Goal: Communication & Community: Answer question/provide support

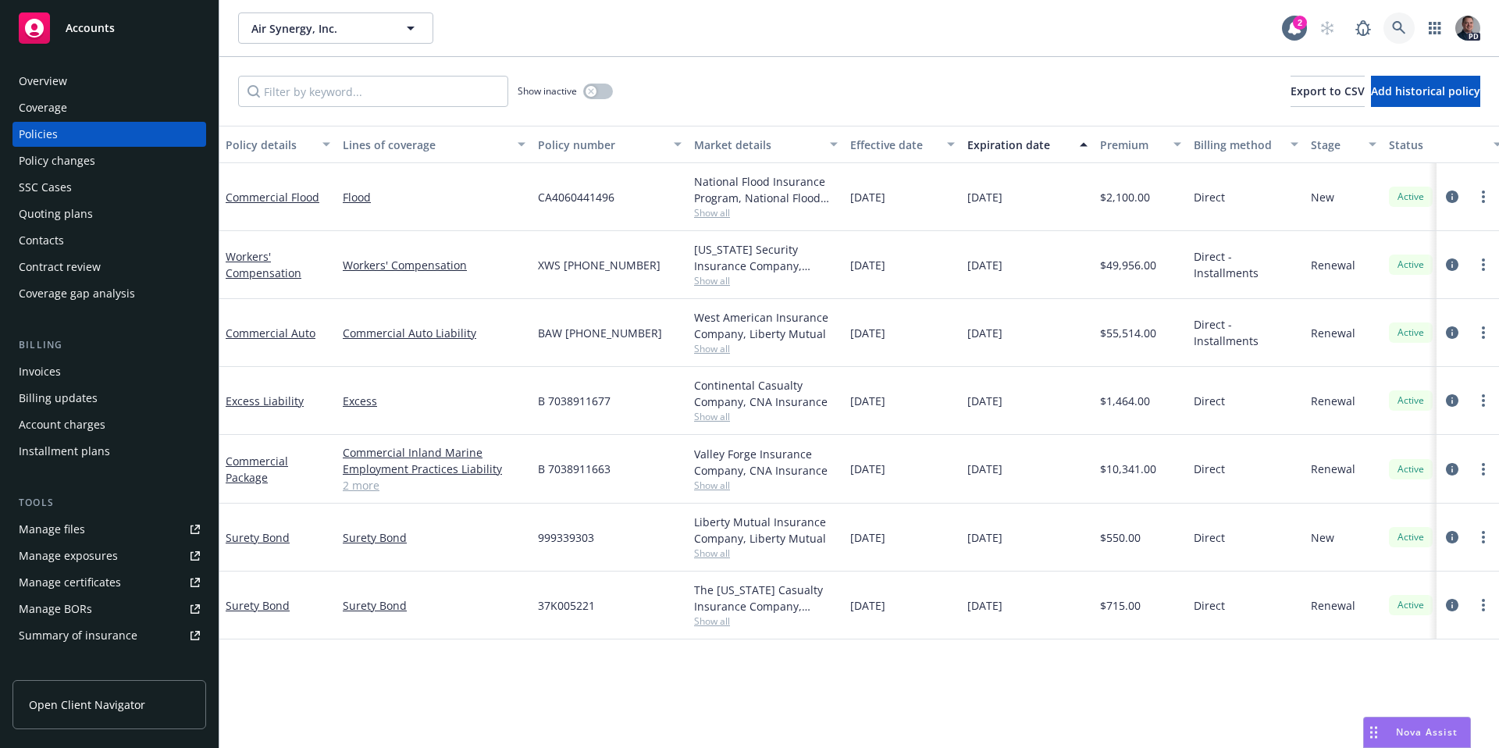
click at [1406, 34] on icon at bounding box center [1399, 28] width 14 height 14
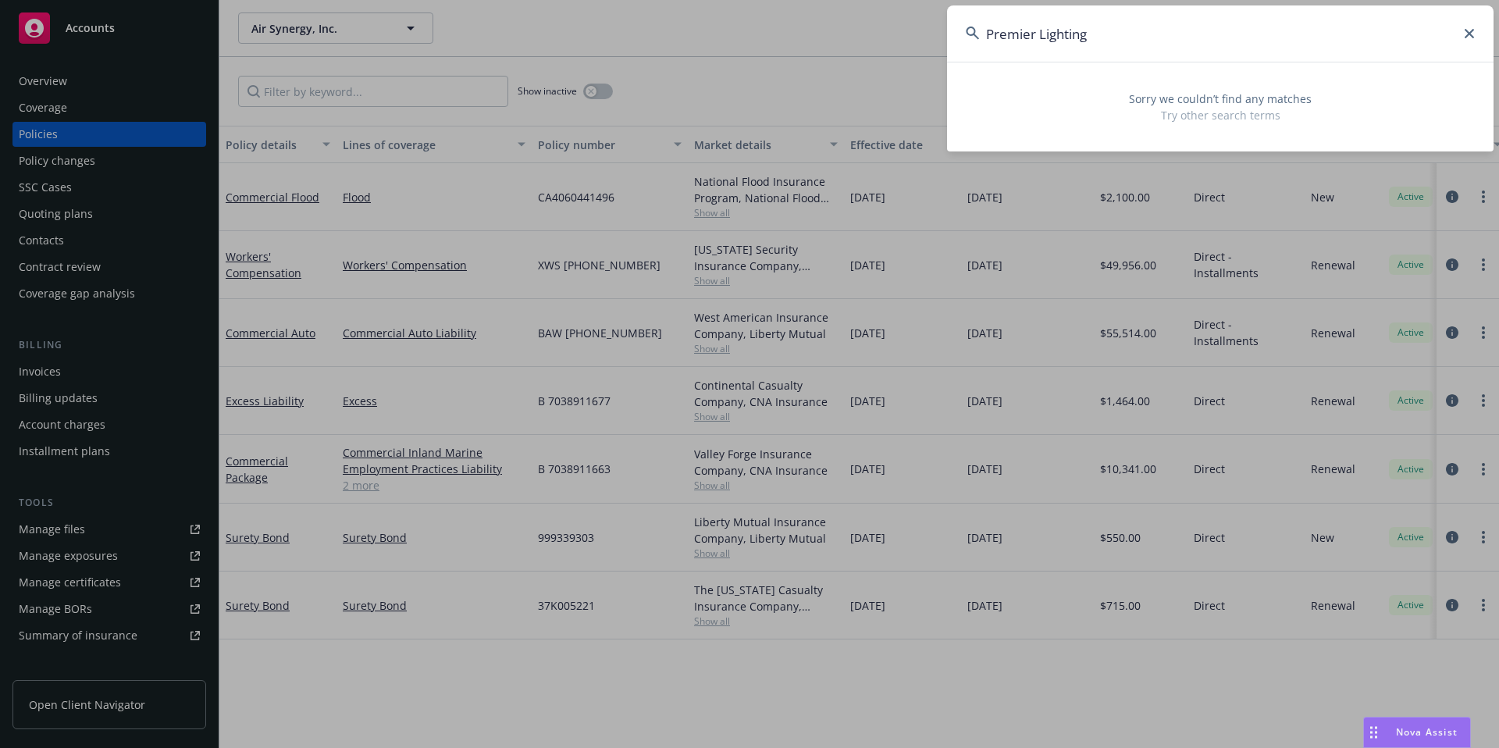
drag, startPoint x: 1128, startPoint y: 38, endPoint x: 948, endPoint y: 36, distance: 179.6
click at [948, 36] on input "Premier Lighting" at bounding box center [1220, 33] width 547 height 56
type input "Premier Lighting"
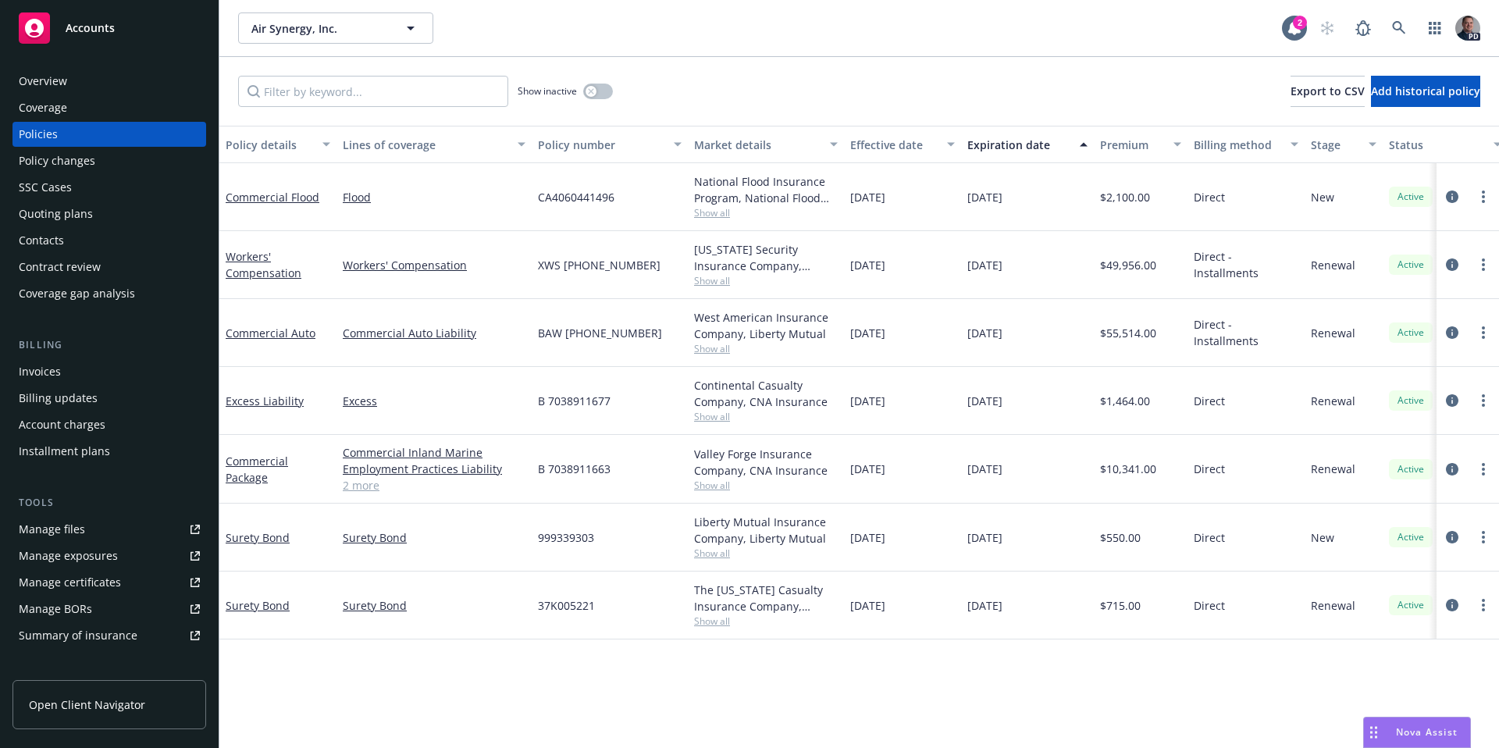
click at [41, 72] on div "Overview" at bounding box center [43, 81] width 48 height 25
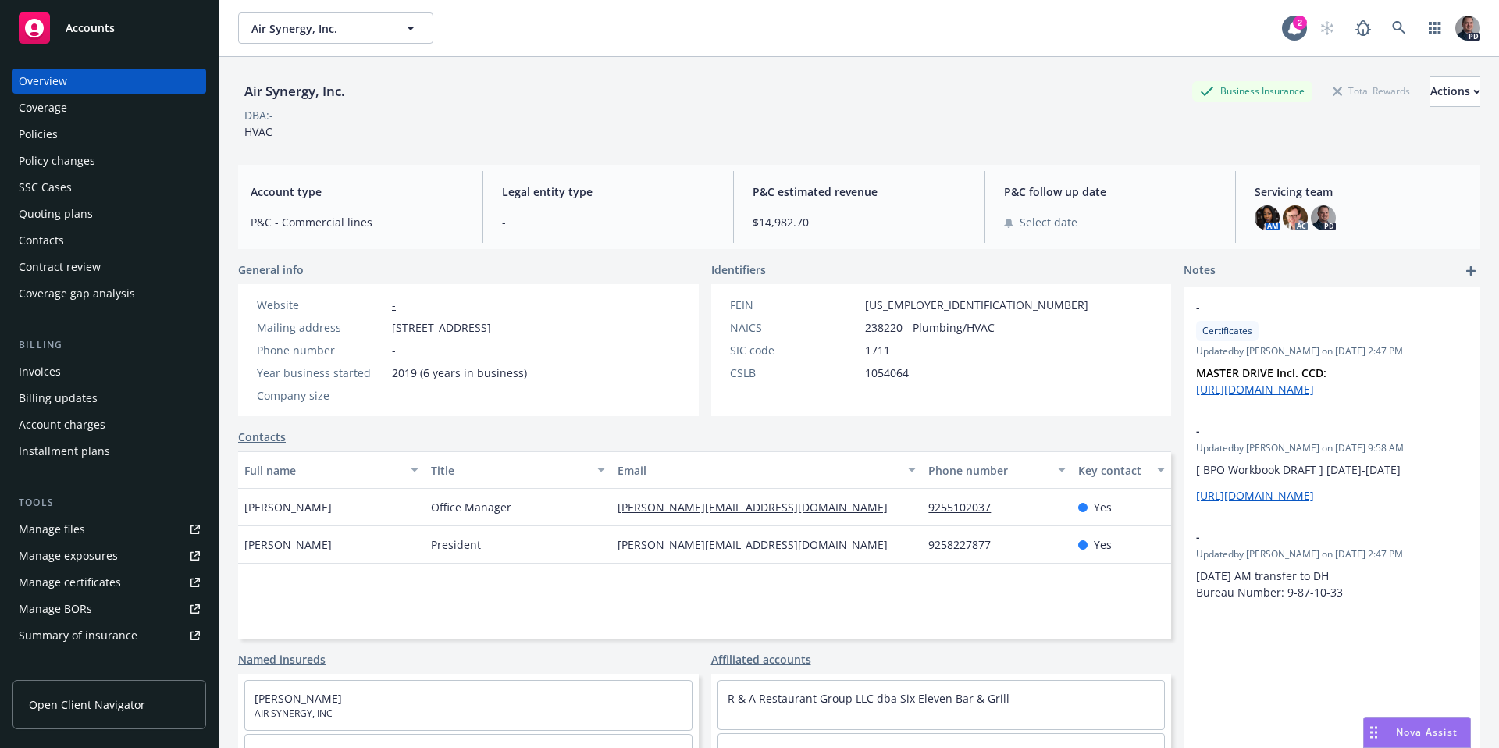
click at [1429, 747] on button "Nova Assist" at bounding box center [1417, 732] width 108 height 31
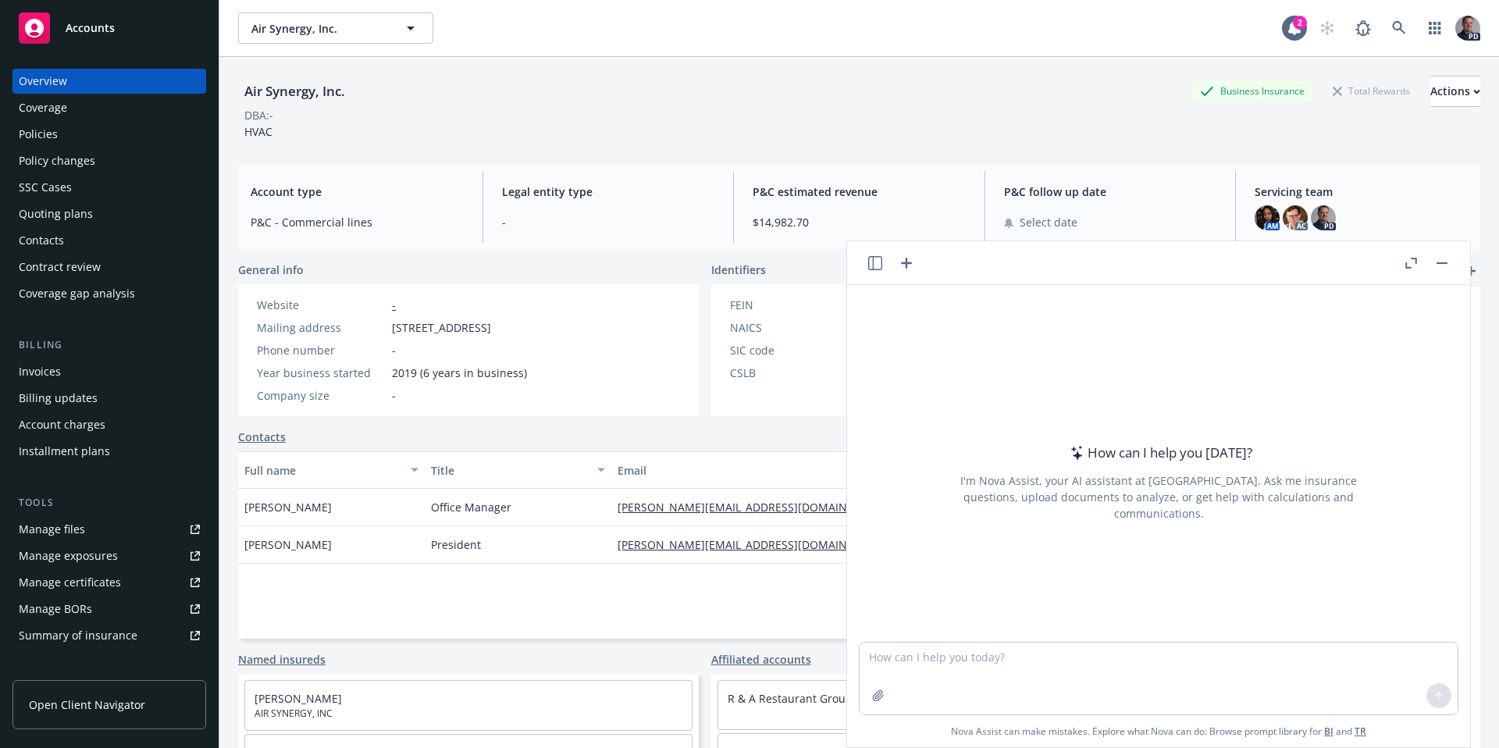
click at [1438, 262] on rect "button" at bounding box center [1442, 263] width 11 height 2
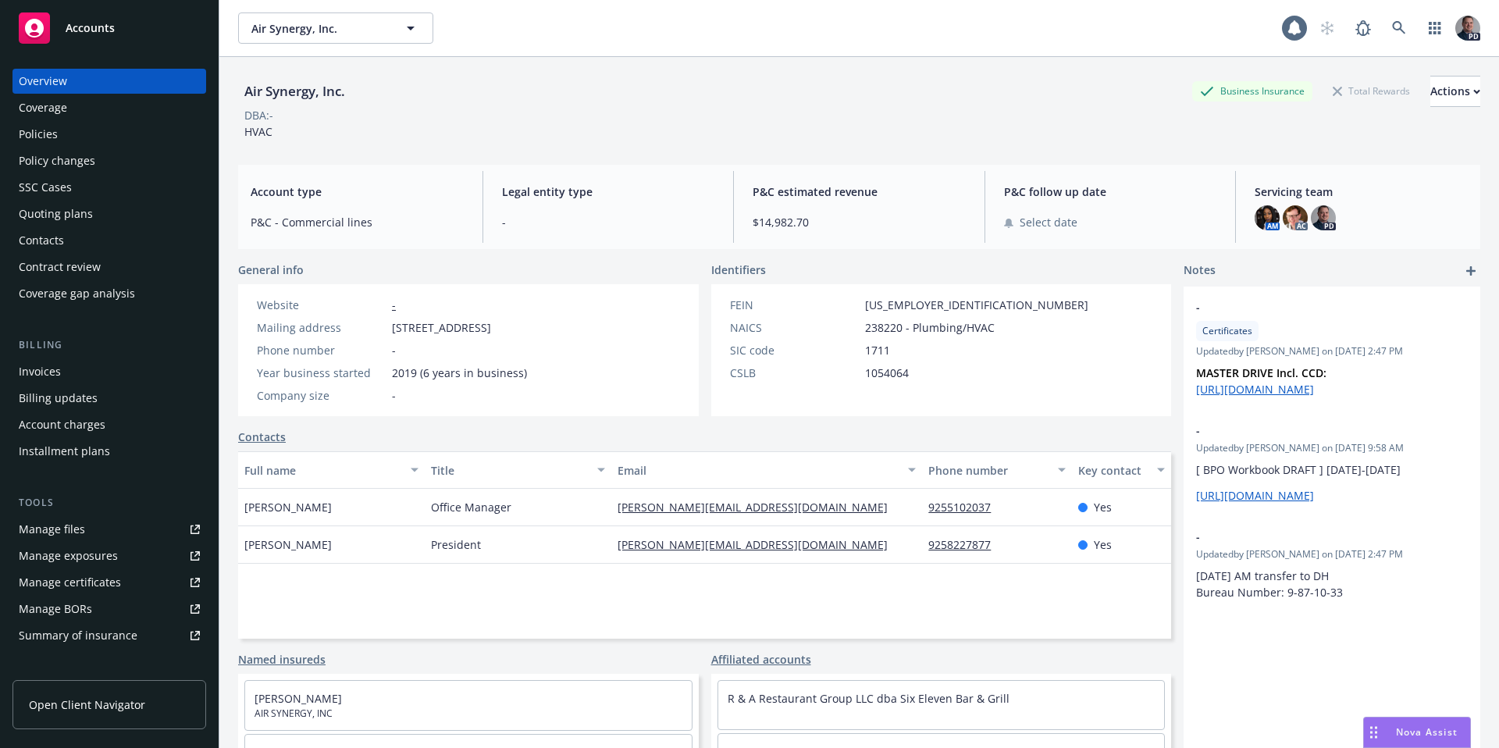
click at [1412, 742] on div "Nova Assist" at bounding box center [1417, 733] width 106 height 30
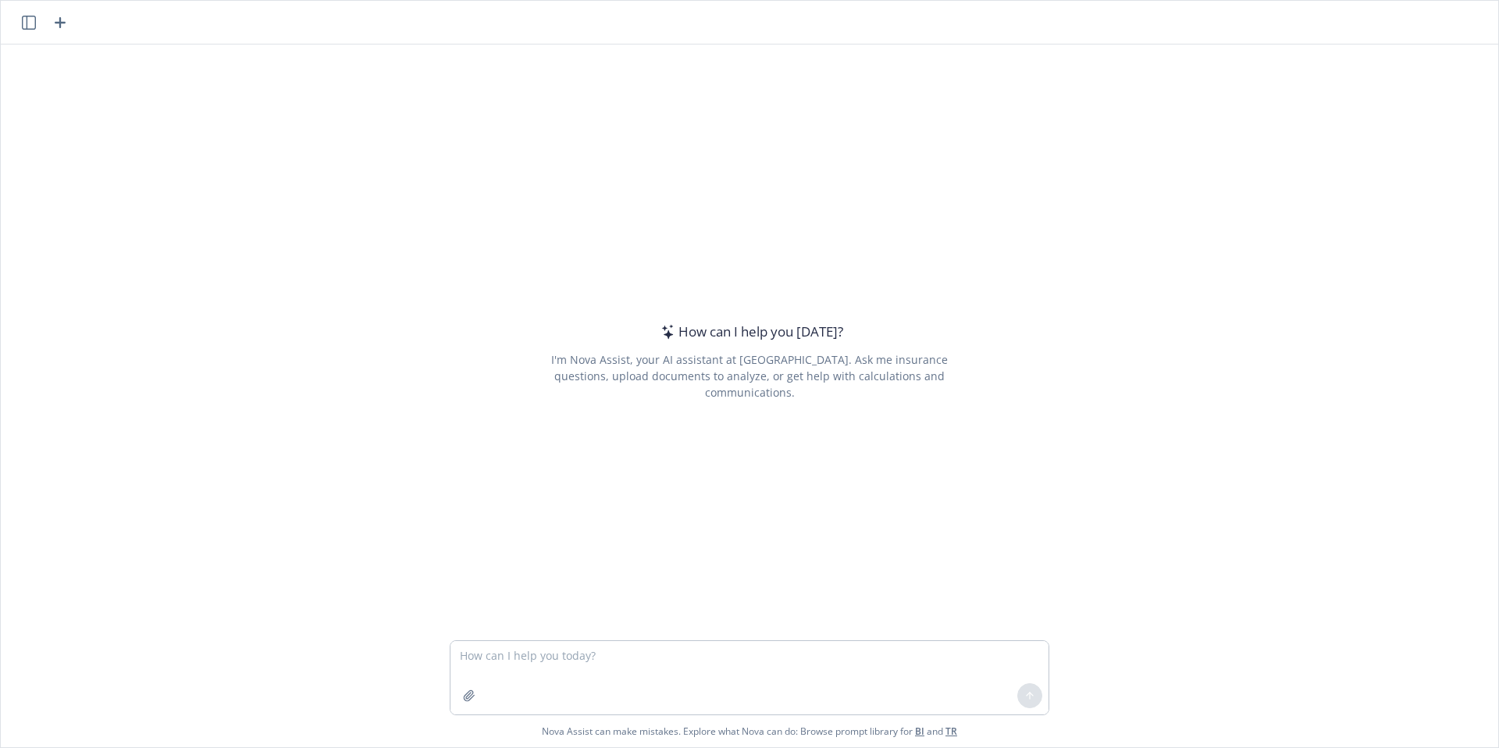
click at [657, 661] on textarea at bounding box center [750, 677] width 598 height 73
click at [555, 659] on textarea at bounding box center [750, 677] width 598 height 73
click at [457, 697] on button "button" at bounding box center [469, 695] width 25 height 25
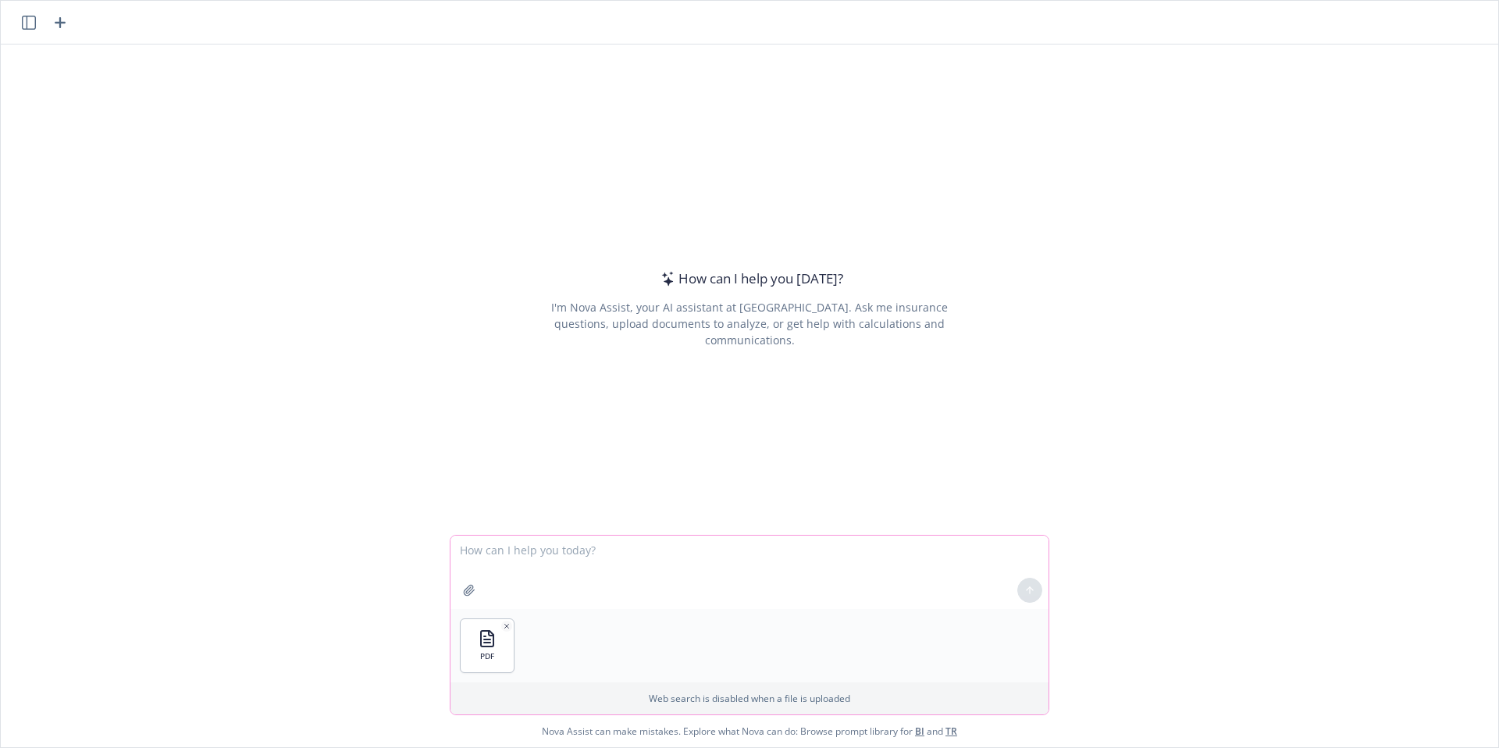
click at [464, 591] on icon "button" at bounding box center [469, 590] width 12 height 12
click at [465, 593] on div "EOI & COI - Rubicon Mortgage Fund 25-26.pdf (uploaded) EOI & COI - Rubicon Mort…" at bounding box center [485, 604] width 310 height 24
click at [463, 584] on icon "button" at bounding box center [469, 590] width 12 height 12
click at [536, 555] on textarea at bounding box center [750, 572] width 598 height 73
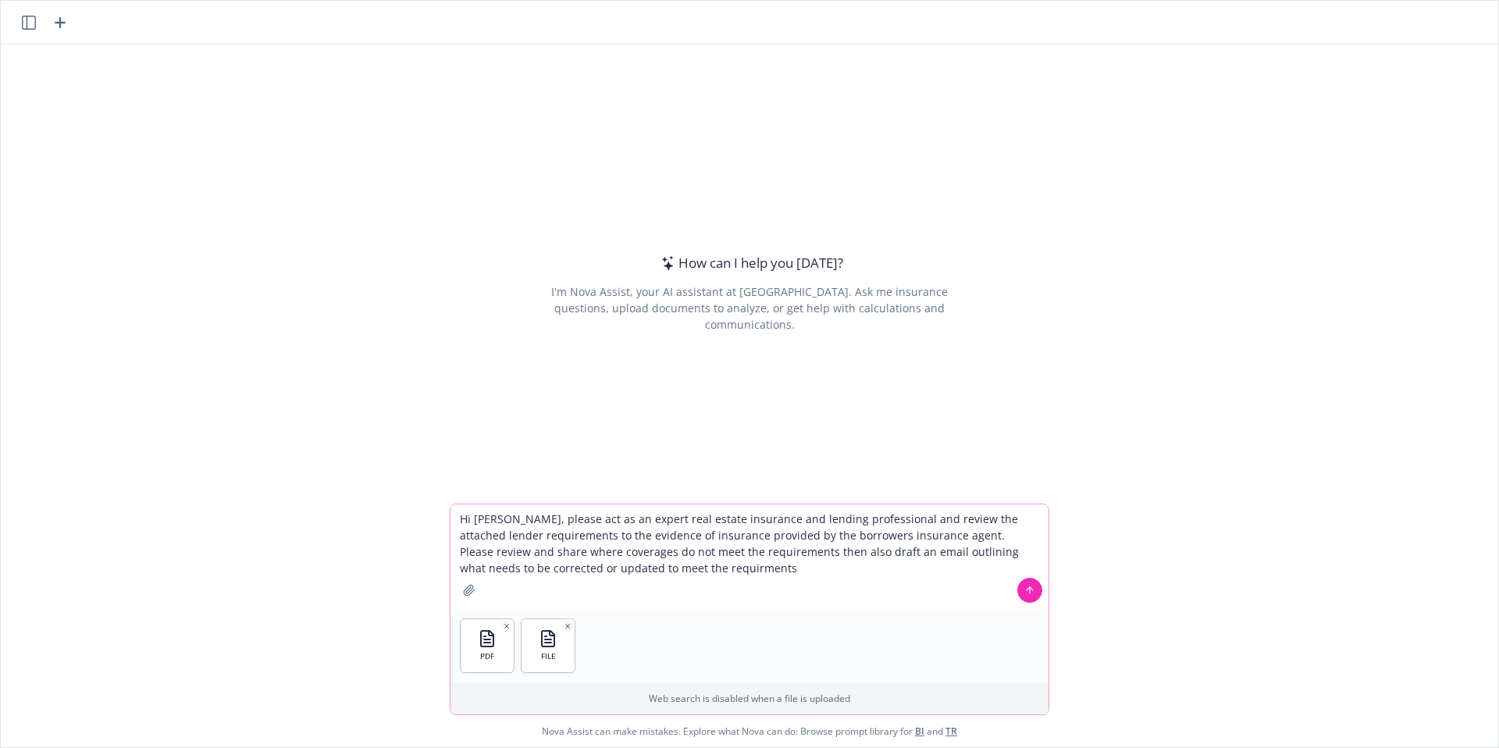
type textarea "Hi Nova, please act as an expert real estate insurance and lending professional…"
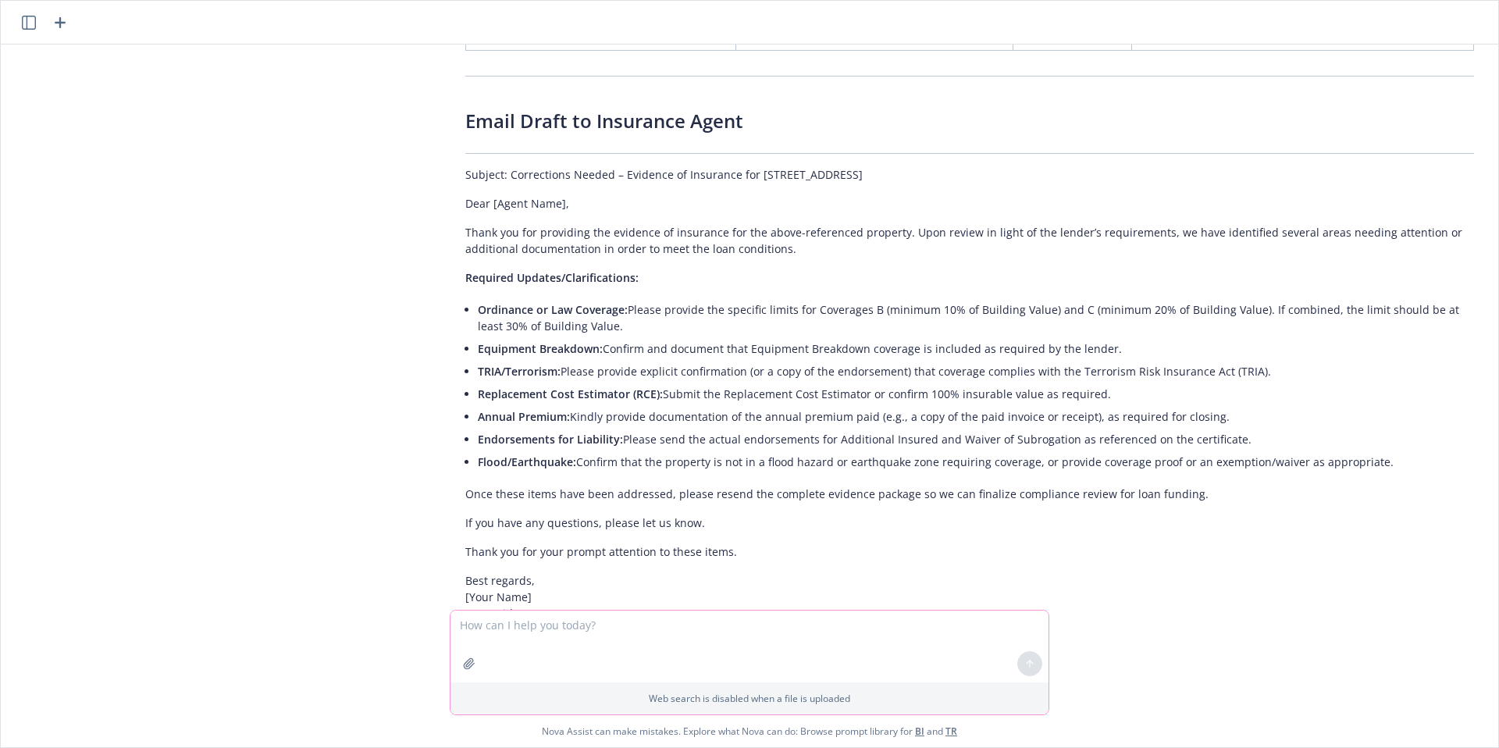
scroll to position [843, 0]
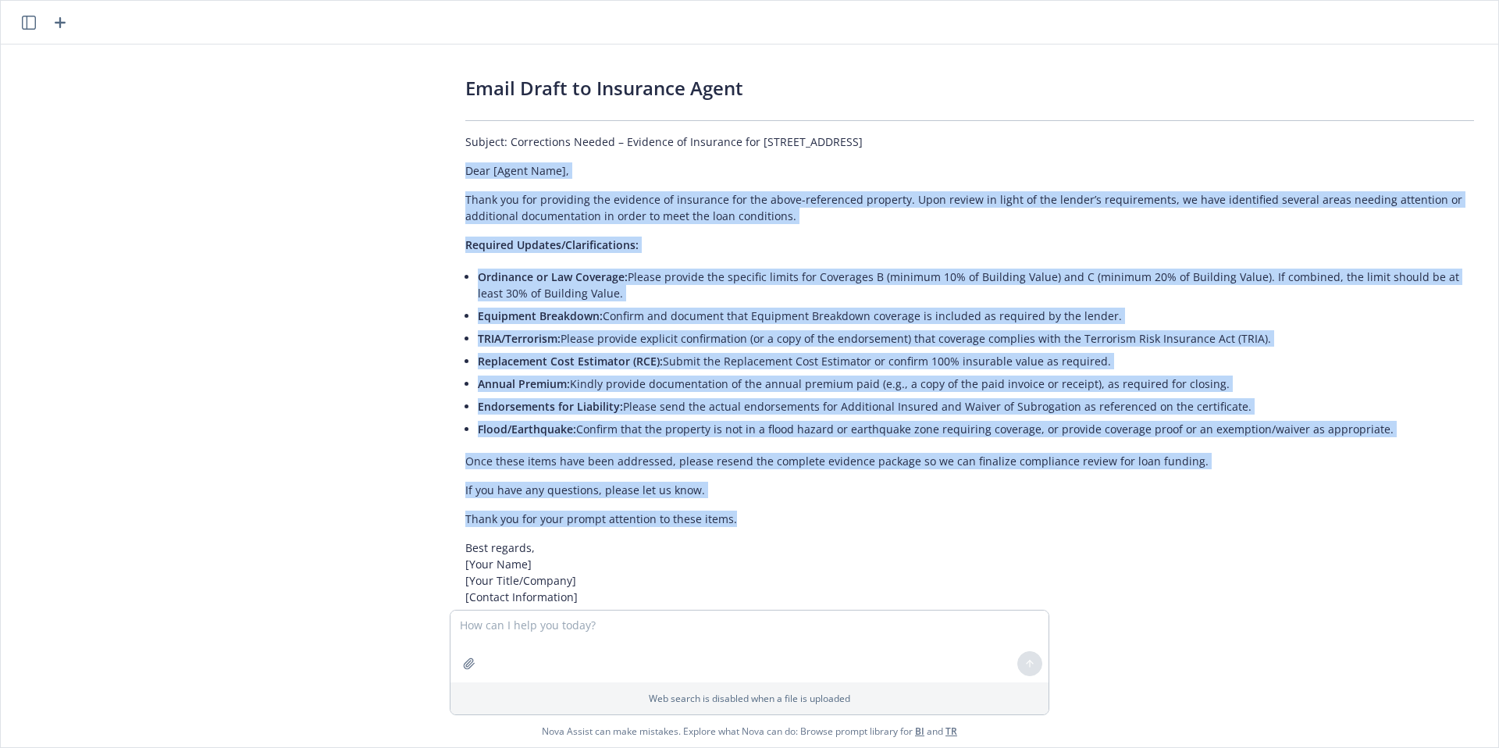
drag, startPoint x: 453, startPoint y: 154, endPoint x: 854, endPoint y: 495, distance: 526.3
click at [854, 496] on div "Coverage Deficiencies Compared to Lender Requirements Lender Requirement Provid…" at bounding box center [970, 15] width 1040 height 1275
copy div "Dear [Agent Name], Thank you for providing the evidence of insurance for the ab…"
click at [463, 665] on icon "button" at bounding box center [469, 664] width 12 height 12
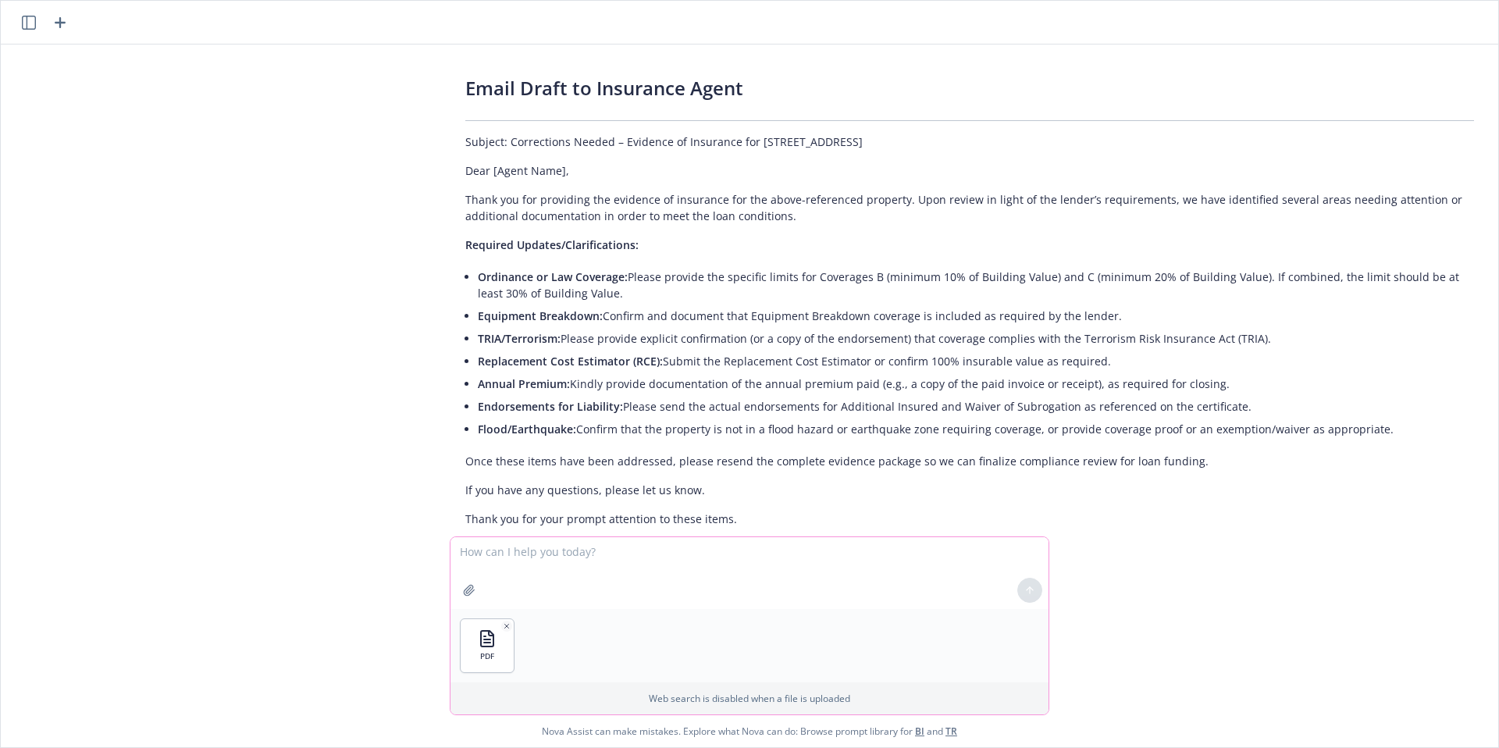
click at [607, 564] on textarea at bounding box center [750, 573] width 598 height 72
type textarea "Here is the RCE"
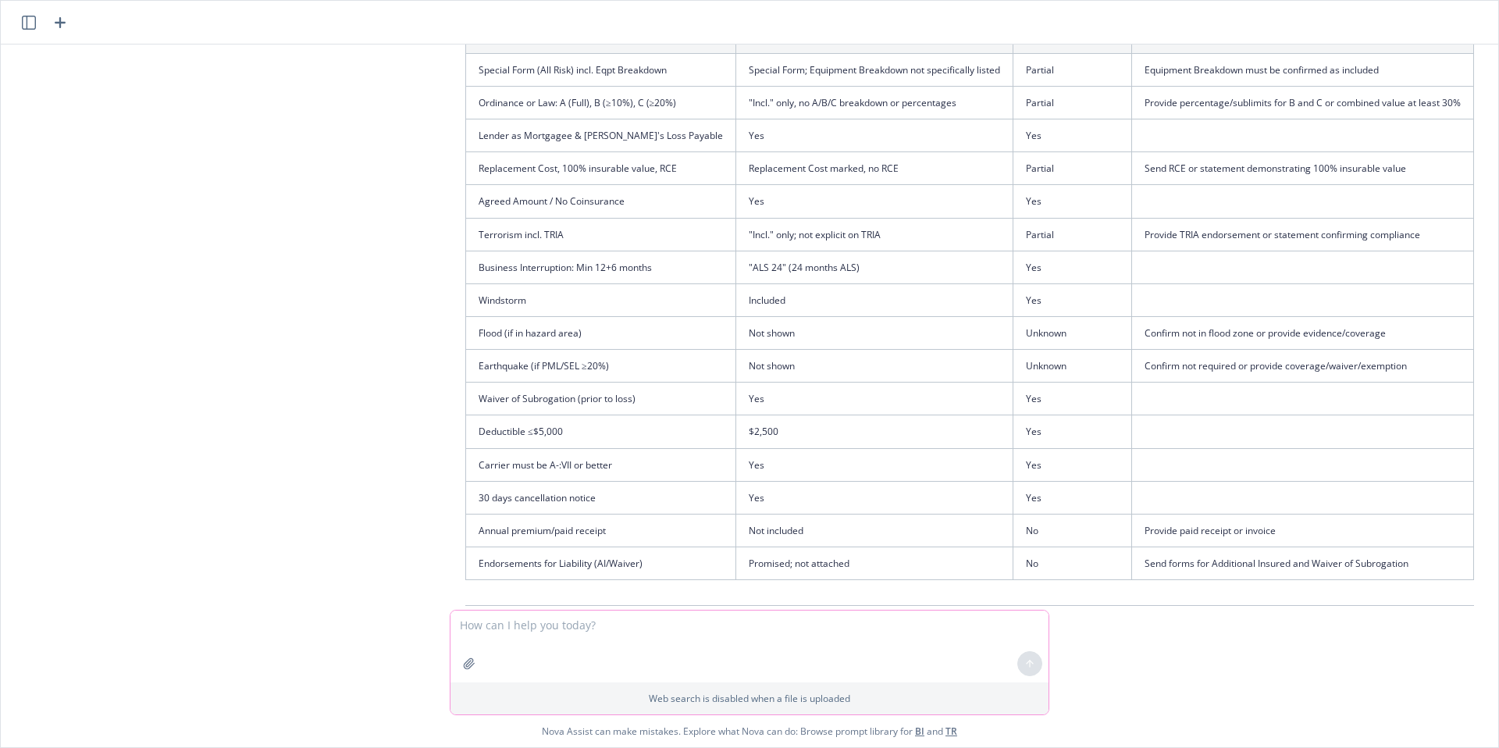
scroll to position [0, 0]
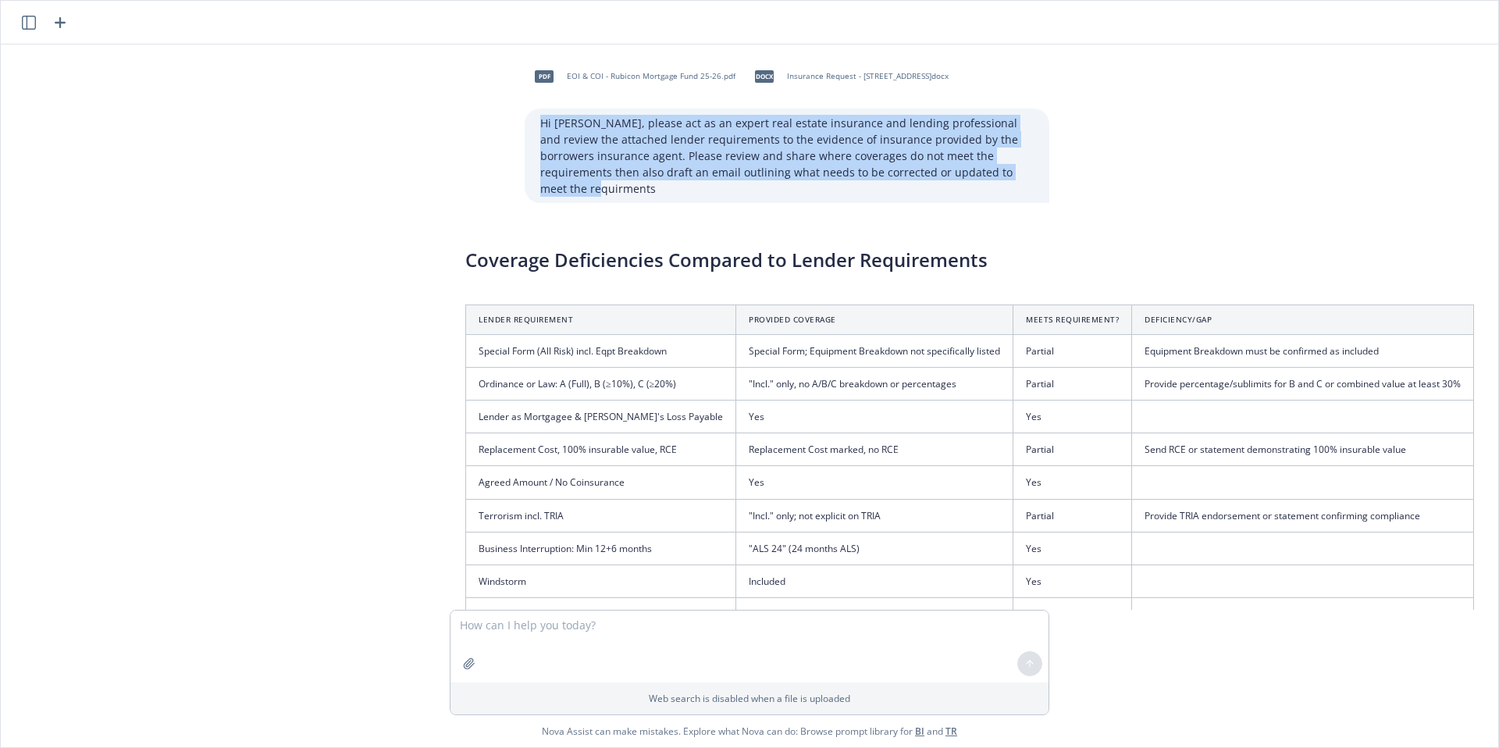
drag, startPoint x: 527, startPoint y: 119, endPoint x: 972, endPoint y: 172, distance: 448.2
click at [972, 172] on div "Hi Nova, please act as an expert real estate insurance and lending professional…" at bounding box center [787, 156] width 525 height 94
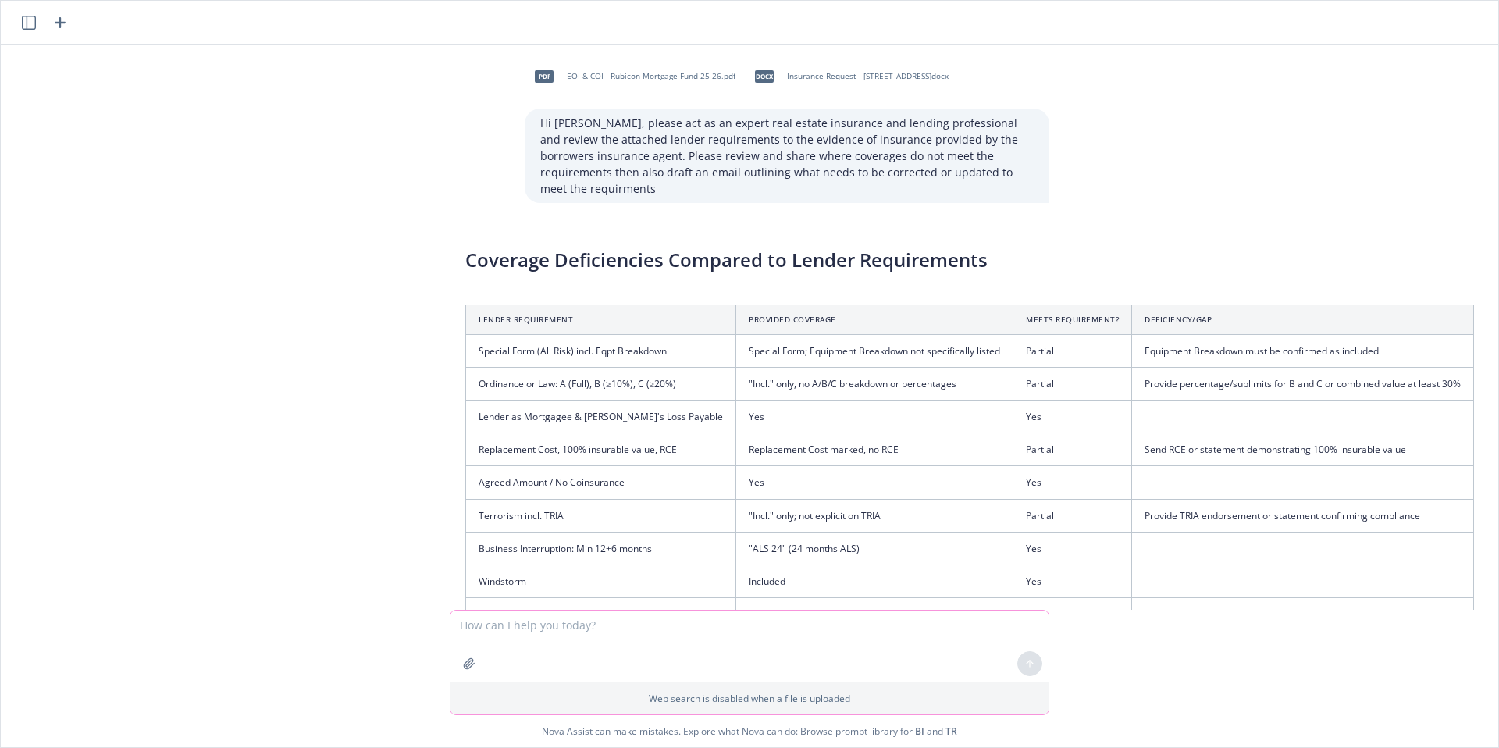
click at [629, 626] on textarea at bounding box center [750, 647] width 598 height 72
type textarea "Nova, act as an expert lending risk manager"
